Goal: Task Accomplishment & Management: Manage account settings

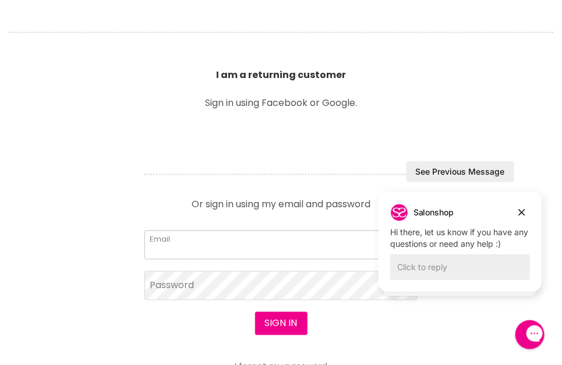
click at [200, 240] on input "Email" at bounding box center [281, 245] width 274 height 29
click at [185, 239] on input "Email" at bounding box center [281, 245] width 274 height 29
type input "[EMAIL_ADDRESS][DOMAIN_NAME]"
click at [76, 252] on section "Welcome to SalonShop I am a new customer Create a new account for a better shop…" at bounding box center [281, 206] width 562 height 671
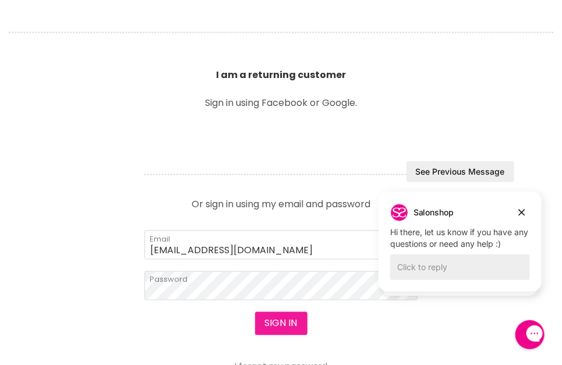
click at [274, 318] on button "Sign in" at bounding box center [281, 323] width 52 height 23
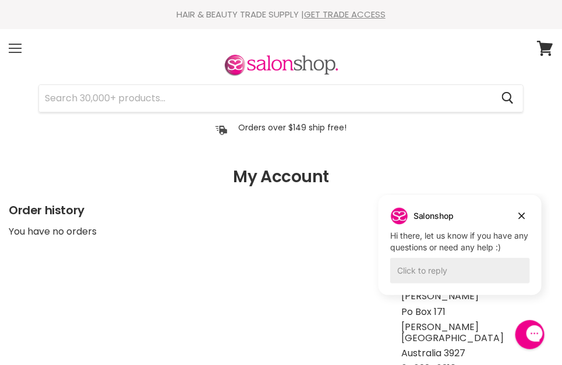
click at [13, 46] on div "Menu" at bounding box center [15, 48] width 24 height 27
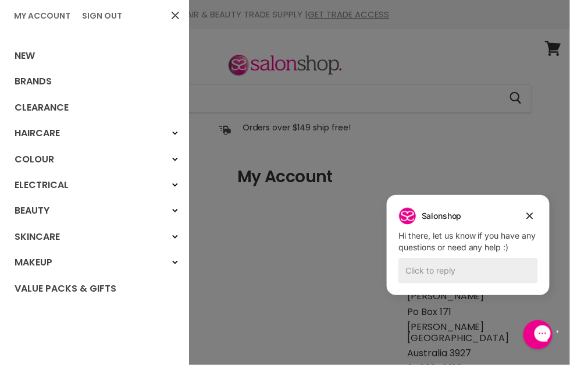
click at [386, 33] on div at bounding box center [285, 182] width 570 height 365
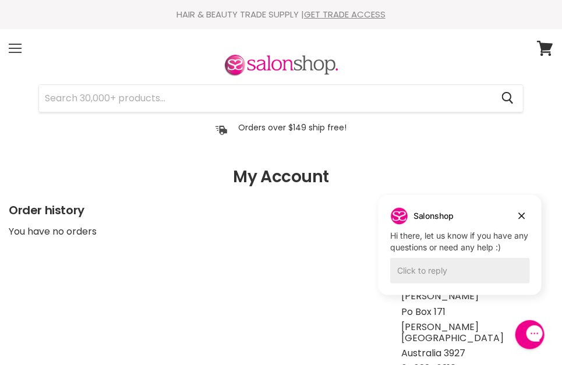
click at [13, 45] on div "Menu" at bounding box center [15, 48] width 24 height 27
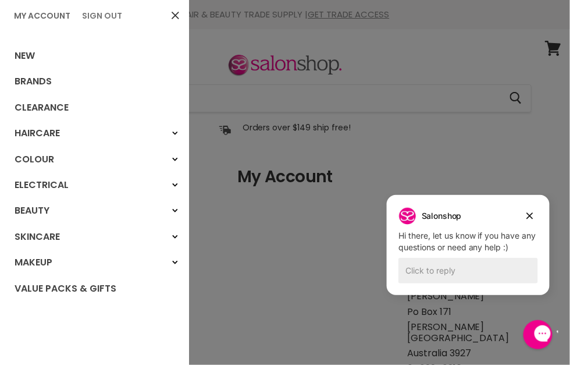
click at [91, 16] on link "Sign Out" at bounding box center [101, 16] width 49 height 12
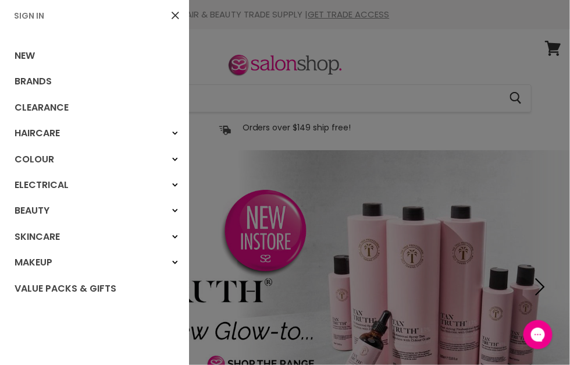
click at [28, 11] on link "Sign In" at bounding box center [29, 16] width 40 height 12
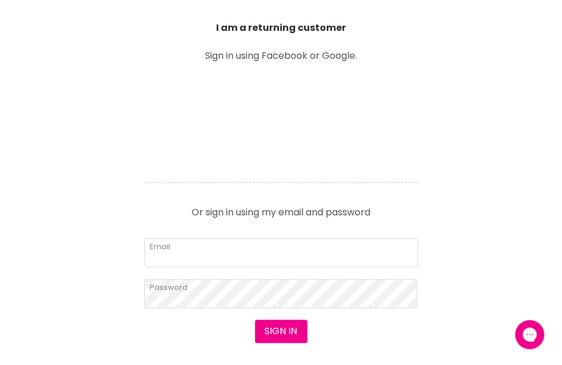
scroll to position [465, 0]
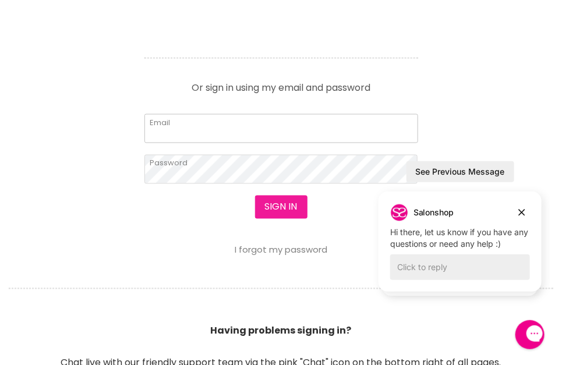
type input "[EMAIL_ADDRESS][DOMAIN_NAME]"
click at [279, 209] on button "Sign in" at bounding box center [281, 207] width 52 height 23
